Goal: Information Seeking & Learning: Learn about a topic

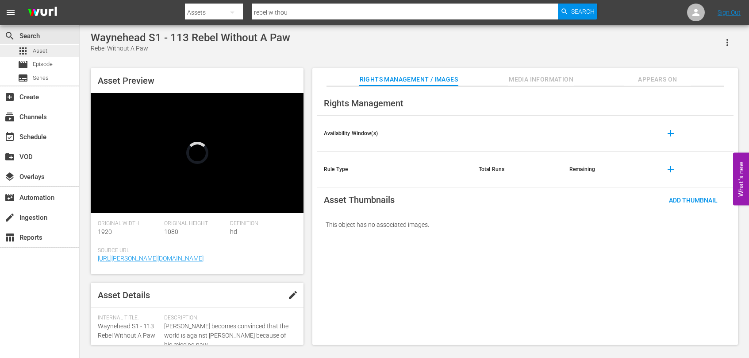
click at [50, 51] on div "apps Asset" at bounding box center [39, 51] width 79 height 12
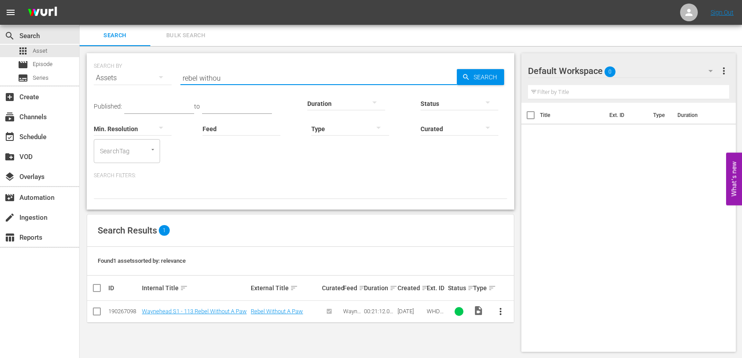
drag, startPoint x: 259, startPoint y: 80, endPoint x: 146, endPoint y: 71, distance: 112.7
click at [148, 71] on div "SEARCH BY Search By Assets Search ID, Title, Description, Keywords, or Category…" at bounding box center [301, 73] width 414 height 32
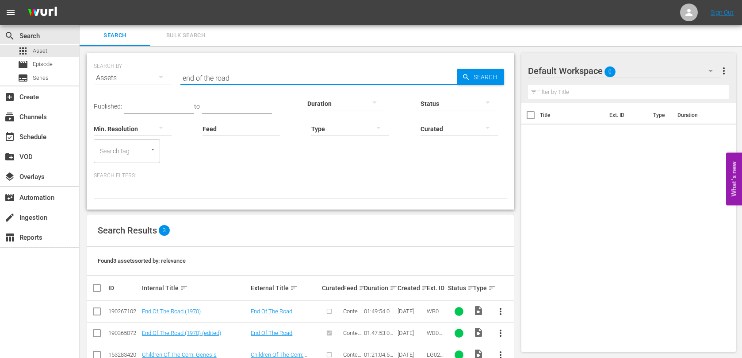
type input "end of the road"
click at [202, 334] on link "End Of The Road (1970) (edited)" at bounding box center [181, 332] width 79 height 7
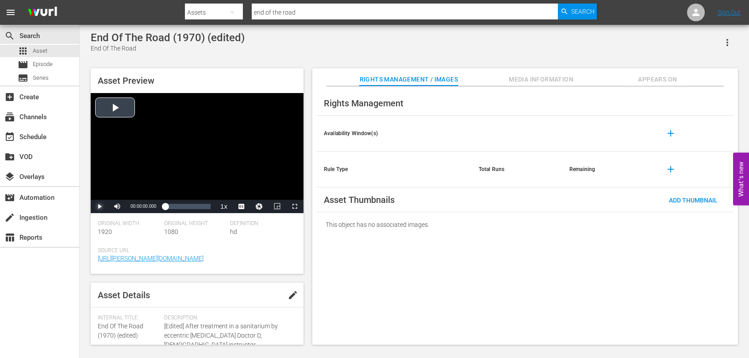
click at [100, 206] on span "Video Player" at bounding box center [100, 206] width 0 height 0
click at [308, 234] on div "Asset Preview Video Player is loading. Play Video Pause Mute Current Time 00:00…" at bounding box center [414, 202] width 656 height 276
click at [240, 194] on span "CC1 Captions" at bounding box center [242, 194] width 16 height 6
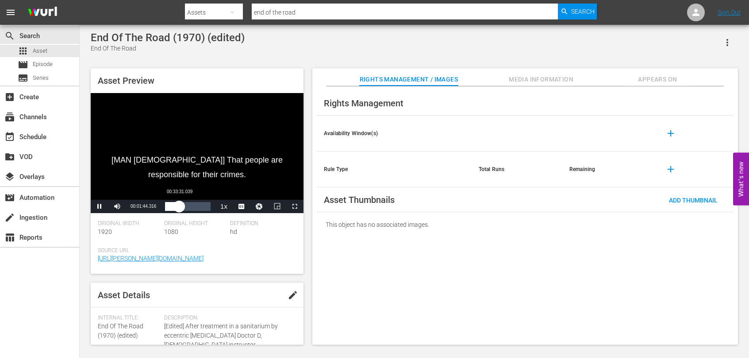
click at [179, 208] on div "Loaded : 2.60% 00:33:31.039 00:01:44.575" at bounding box center [188, 206] width 46 height 9
click at [192, 208] on div "Loaded : 33.59% 01:03:53.543 00:35:13.457" at bounding box center [188, 206] width 46 height 9
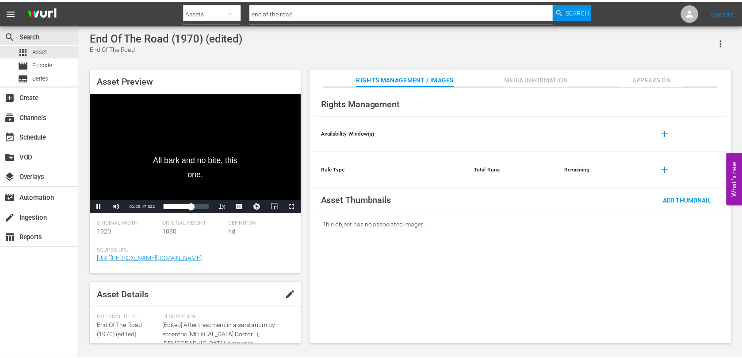
scroll to position [44, 0]
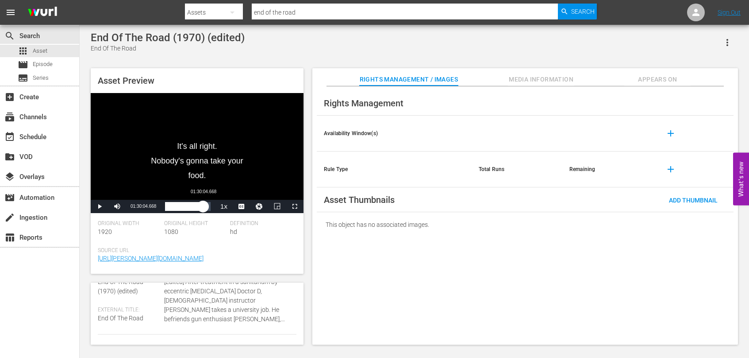
click at [203, 208] on div "Loaded : 62.07% 01:30:04.668 01:05:54.047" at bounding box center [188, 206] width 46 height 9
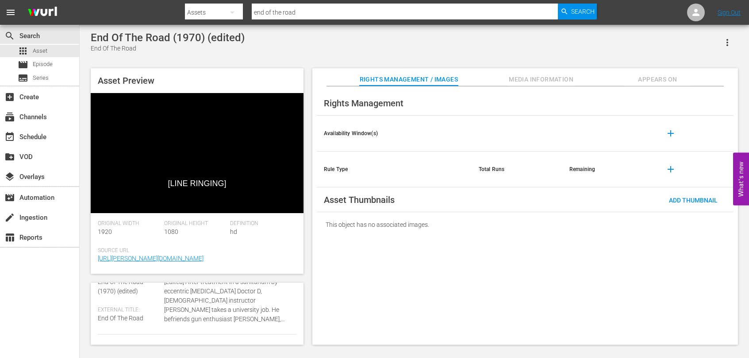
click at [376, 43] on div "End Of The Road (1970) (edited) End Of The Road" at bounding box center [414, 42] width 647 height 22
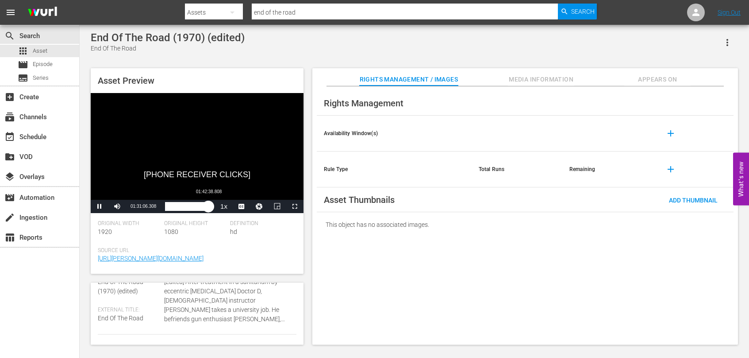
click at [208, 206] on div "01:31:06.381" at bounding box center [186, 206] width 43 height 9
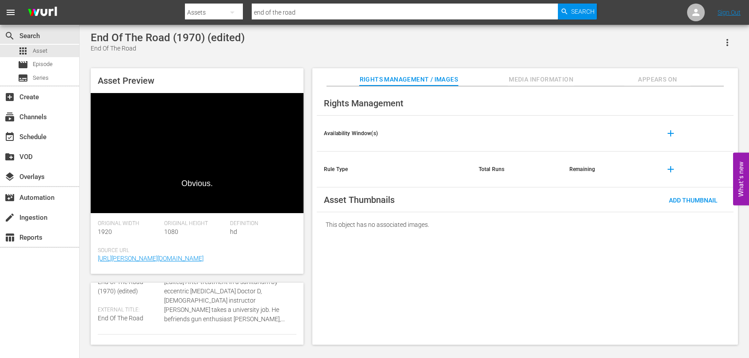
click at [596, 44] on div "End Of The Road (1970) (edited) End Of The Road" at bounding box center [414, 42] width 647 height 22
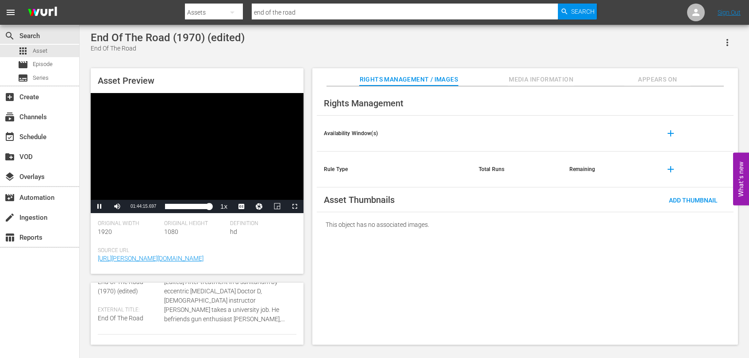
click at [309, 201] on div "Asset Preview Video Player is loading. Play Video Pause Mute Current Time 01:44…" at bounding box center [414, 202] width 656 height 276
click at [260, 206] on button "Video Player" at bounding box center [259, 206] width 18 height 13
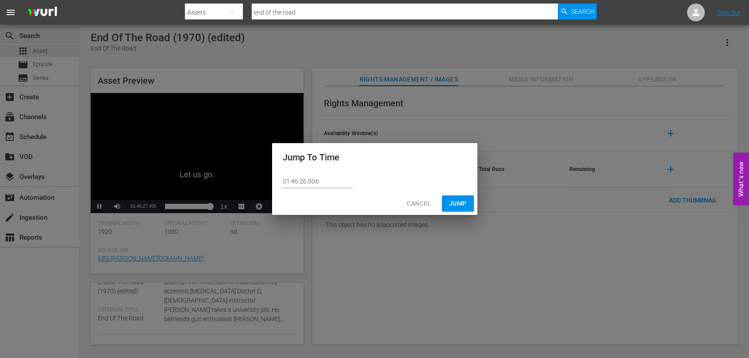
click at [297, 183] on input "01:46:26.006" at bounding box center [318, 181] width 70 height 13
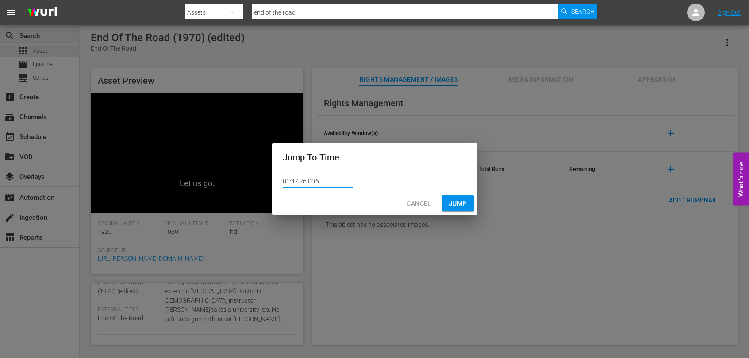
type input "01:47:26.006"
click at [465, 200] on span "Jump" at bounding box center [458, 203] width 18 height 11
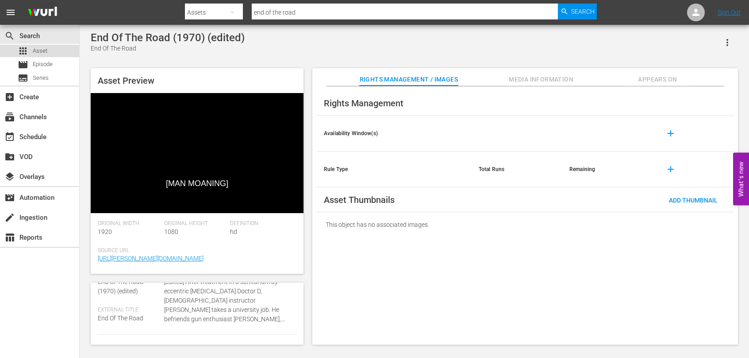
click at [35, 49] on span "Asset" at bounding box center [40, 50] width 15 height 9
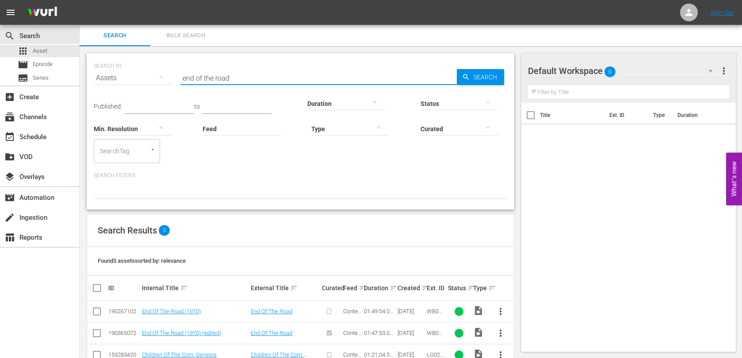
drag, startPoint x: 235, startPoint y: 76, endPoint x: 99, endPoint y: 65, distance: 136.3
click at [99, 65] on div "SEARCH BY Search By Assets Search ID, Title, Description, Keywords, or Category…" at bounding box center [301, 73] width 414 height 32
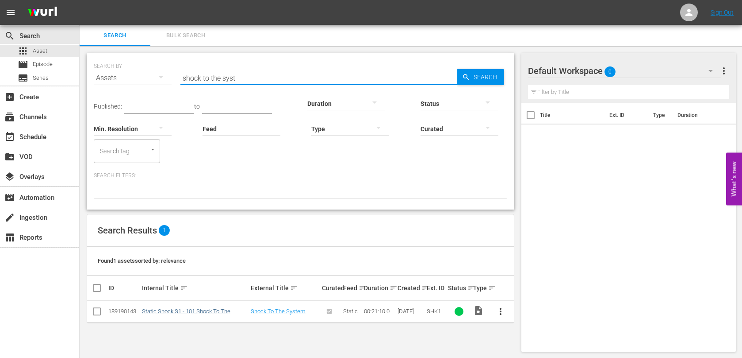
type input "shock to the syst"
click at [220, 312] on link "Static Shock S1 - 101 Shock To The System" at bounding box center [186, 314] width 88 height 13
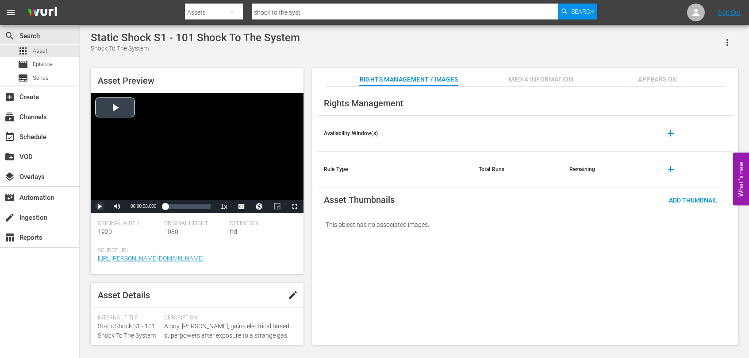
click at [100, 206] on span "Video Player" at bounding box center [100, 206] width 0 height 0
click at [0, 0] on span "Video Player" at bounding box center [0, 0] width 0 height 0
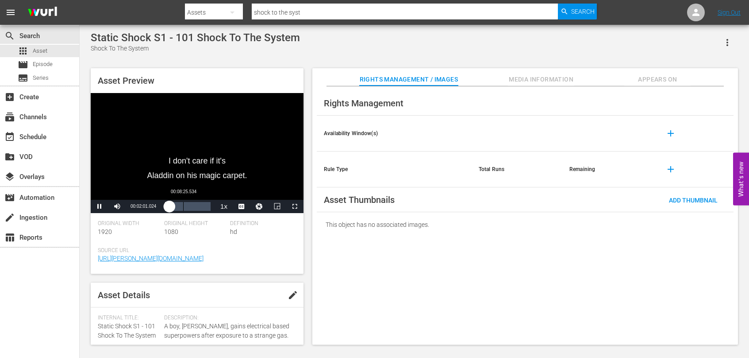
click at [183, 204] on div "Loaded : 14.64% 00:08:25.534 00:02:01.275" at bounding box center [188, 206] width 46 height 9
click at [200, 206] on div "Loaded : 51.53% 00:16:14.079 00:09:53.740" at bounding box center [188, 206] width 46 height 9
click at [209, 209] on div "Loaded : 85.60% 00:20:20.681 00:17:02.401" at bounding box center [188, 206] width 46 height 9
click at [38, 51] on span "Asset" at bounding box center [40, 50] width 15 height 9
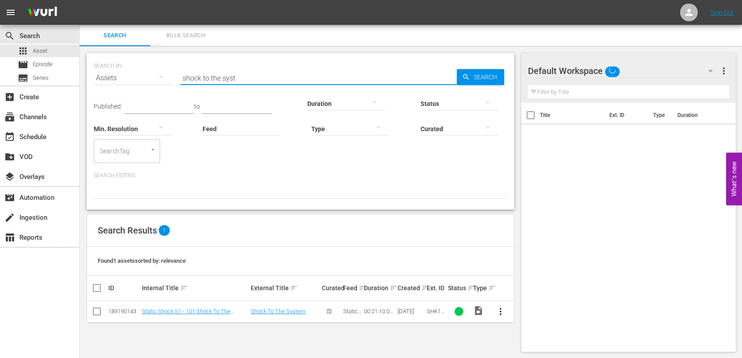
drag, startPoint x: 279, startPoint y: 80, endPoint x: 143, endPoint y: 76, distance: 136.3
click at [143, 76] on div "SEARCH BY Search By Assets Search ID, Title, Description, Keywords, or Category…" at bounding box center [301, 73] width 414 height 32
type input "aftershoc"
click at [189, 308] on link "Static Shock S1 - 102 Aftershock" at bounding box center [182, 311] width 81 height 7
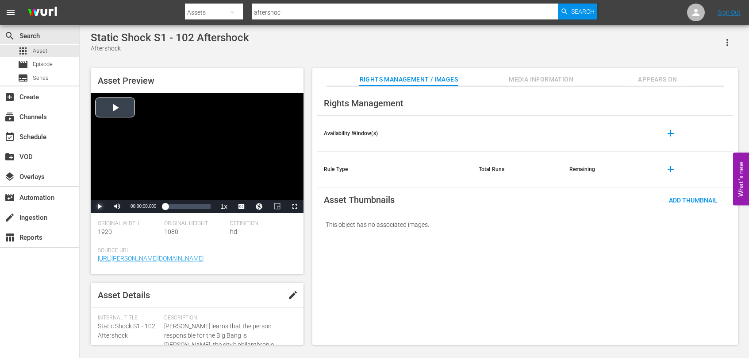
click at [100, 206] on span "Video Player" at bounding box center [100, 206] width 0 height 0
click at [240, 185] on span "CC1 Captions" at bounding box center [242, 184] width 16 height 6
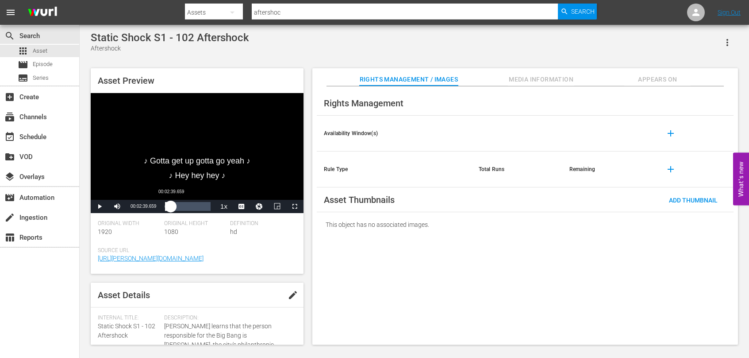
click at [171, 207] on div "00:00:14.368" at bounding box center [168, 206] width 6 height 9
click at [173, 207] on div "00:04:04.548" at bounding box center [169, 206] width 8 height 9
click at [100, 206] on span "Video Player" at bounding box center [100, 206] width 0 height 0
click at [173, 209] on div "00:04:04.944" at bounding box center [169, 206] width 8 height 9
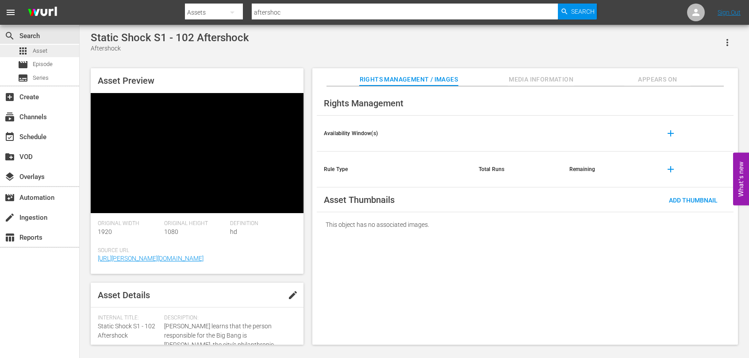
click at [38, 52] on span "Asset" at bounding box center [40, 50] width 15 height 9
